Goal: Navigation & Orientation: Find specific page/section

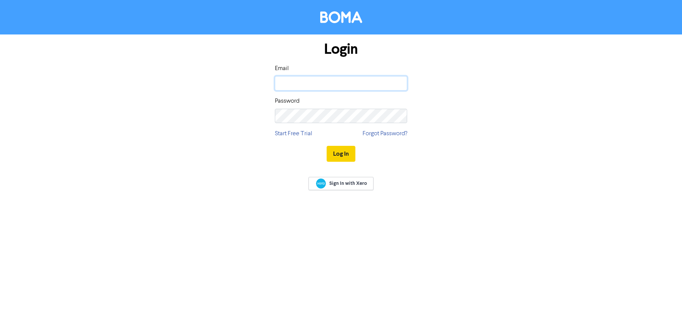
type input "[PERSON_NAME][EMAIL_ADDRESS][DOMAIN_NAME]"
click at [337, 154] on button "Log In" at bounding box center [341, 154] width 29 height 16
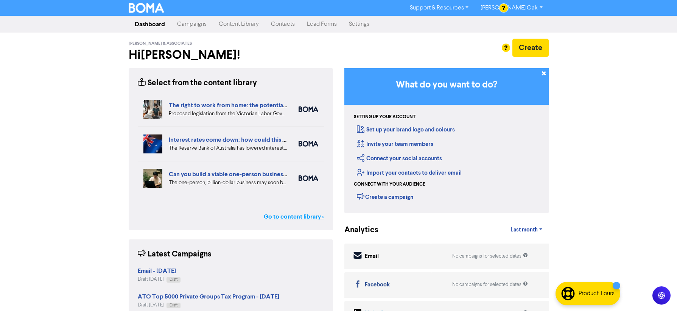
click at [293, 218] on link "Go to content library >" at bounding box center [294, 216] width 60 height 9
